Goal: Find contact information: Find contact information

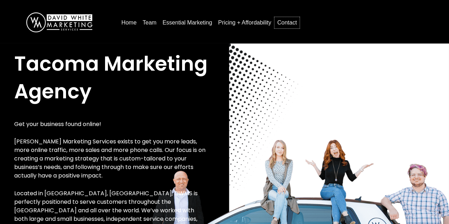
click at [287, 22] on link "Contact" at bounding box center [286, 22] width 25 height 11
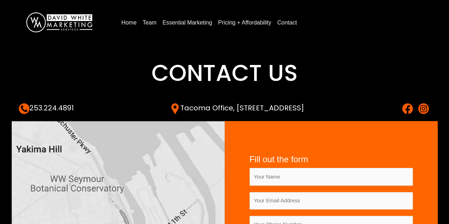
drag, startPoint x: 353, startPoint y: 108, endPoint x: 200, endPoint y: 113, distance: 153.8
click at [200, 113] on div "253.224.4891 Tacoma Office, [STREET_ADDRESS]" at bounding box center [225, 108] width 412 height 11
copy link "[STREET_ADDRESS]"
